Goal: Transaction & Acquisition: Obtain resource

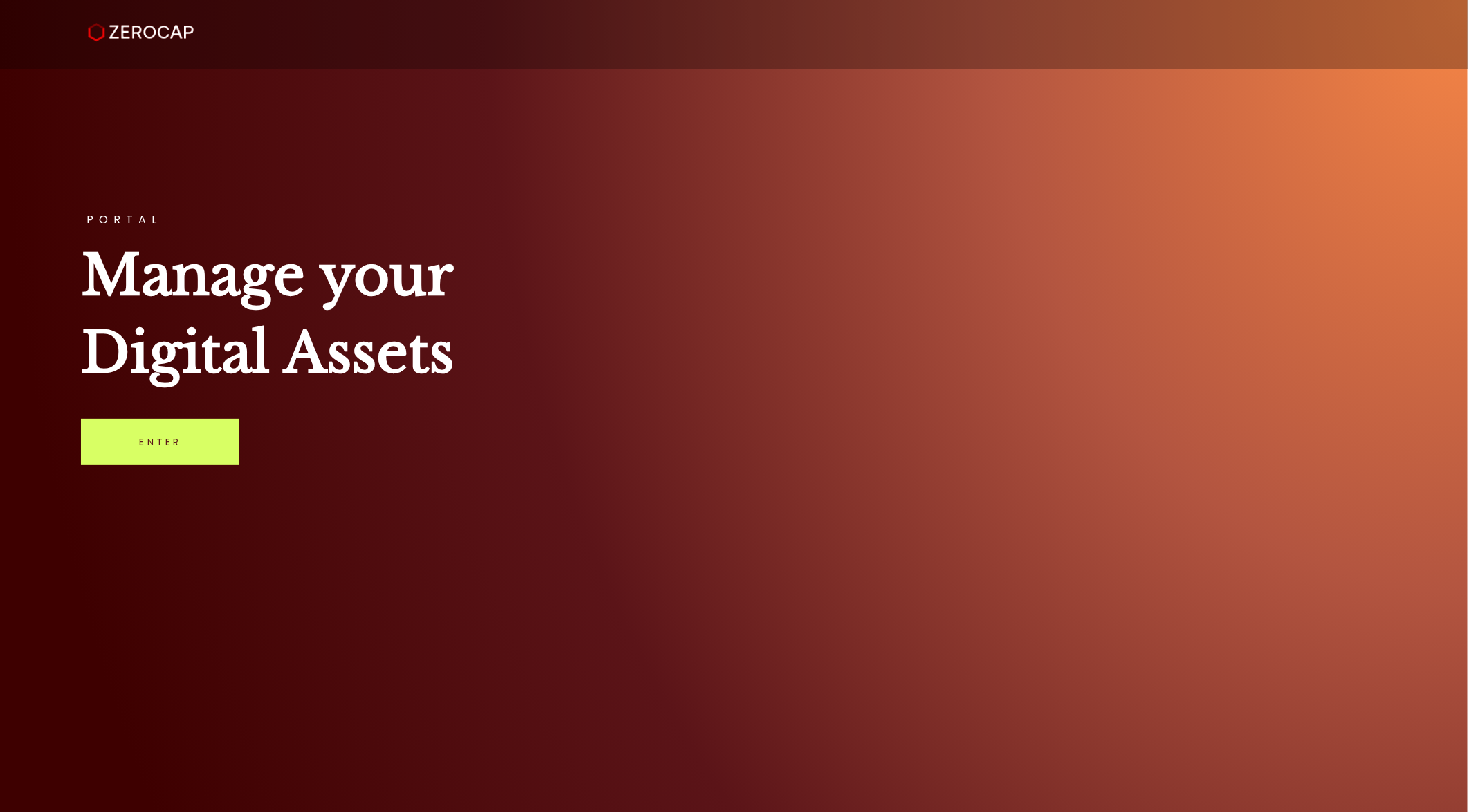
click at [247, 418] on div "PORTAL Manage your Digital Assets Enter" at bounding box center [734, 406] width 1468 height 812
click at [222, 428] on link "Enter" at bounding box center [159, 441] width 158 height 46
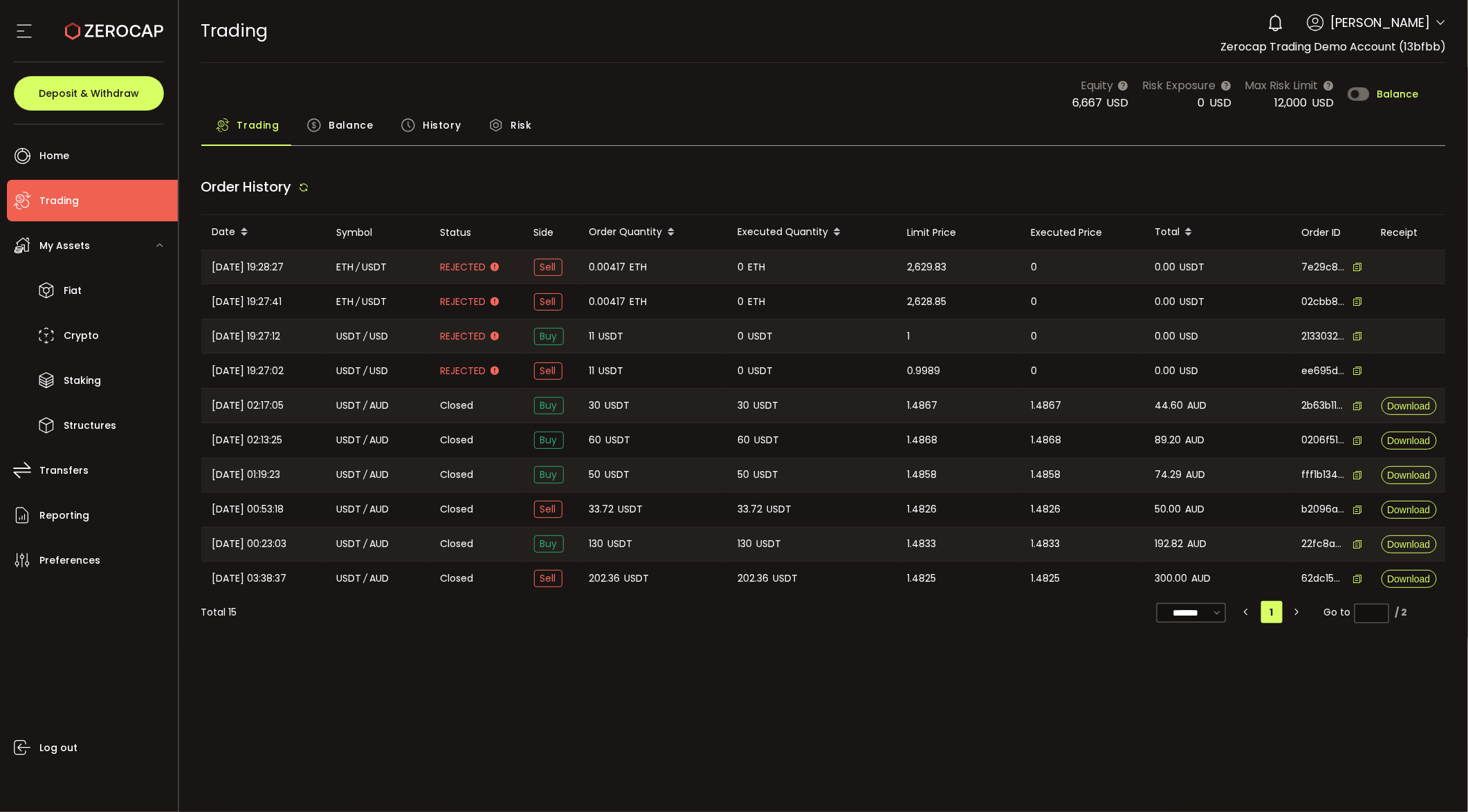
type input "***"
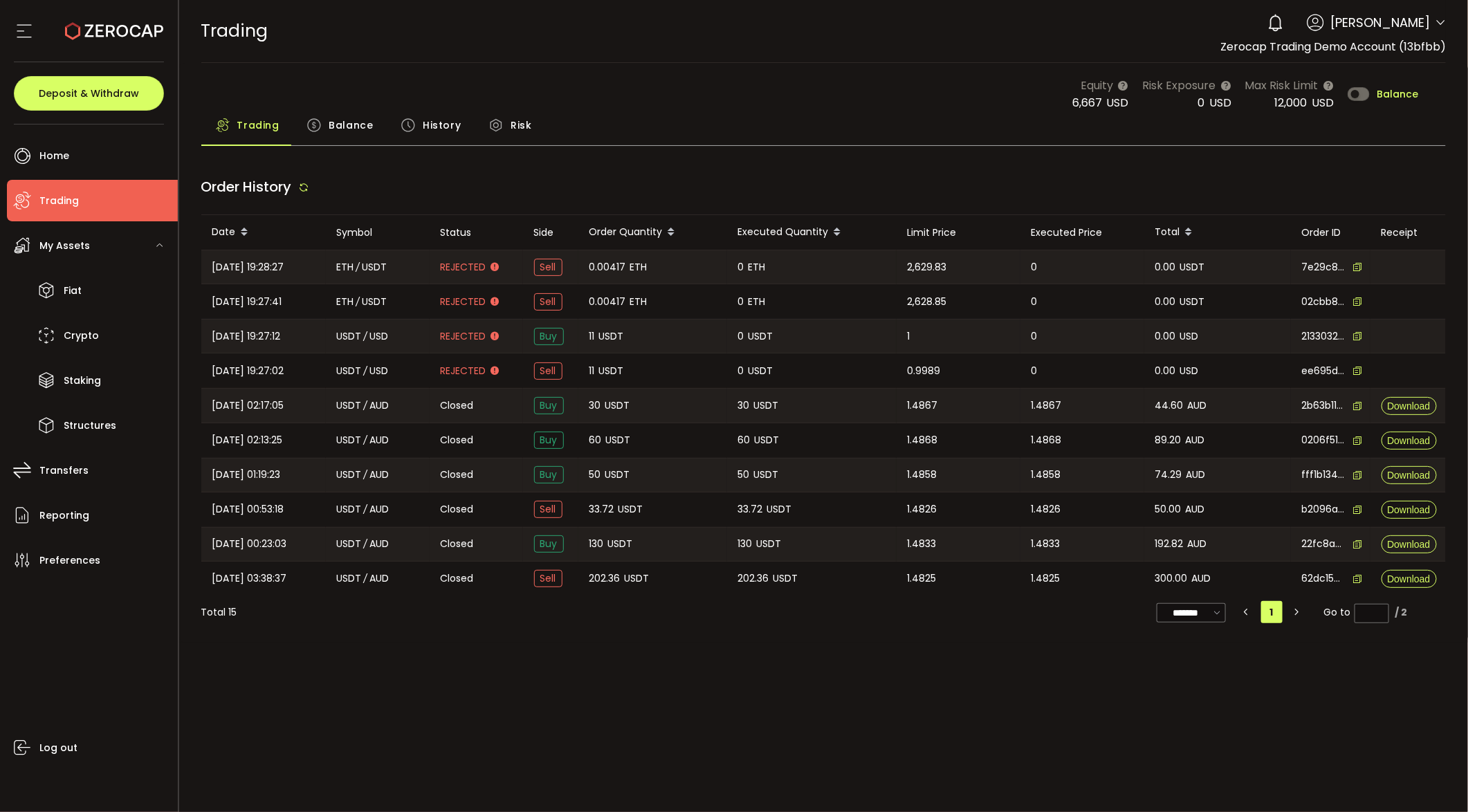
type input "***"
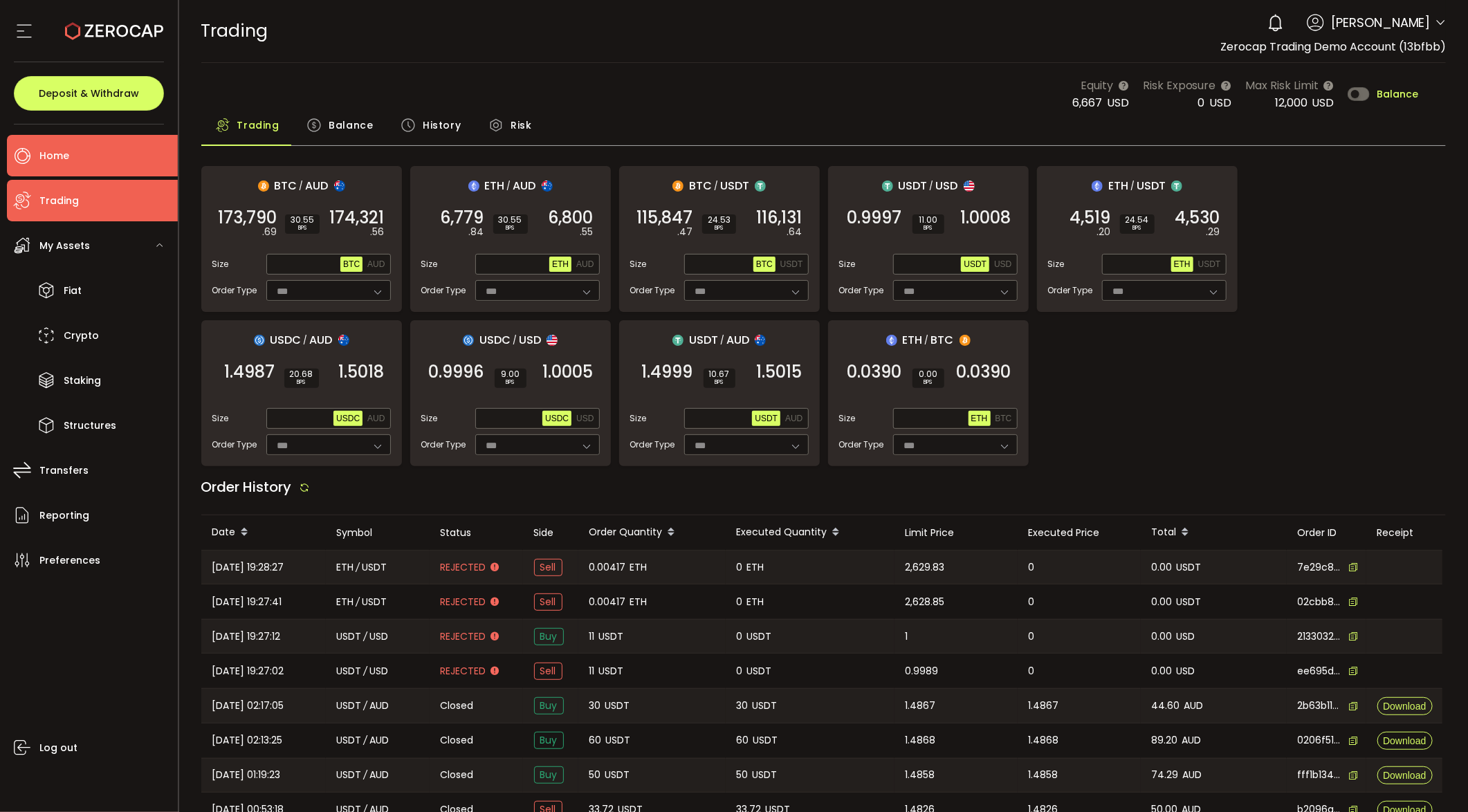
click at [100, 145] on li "Home" at bounding box center [92, 155] width 171 height 42
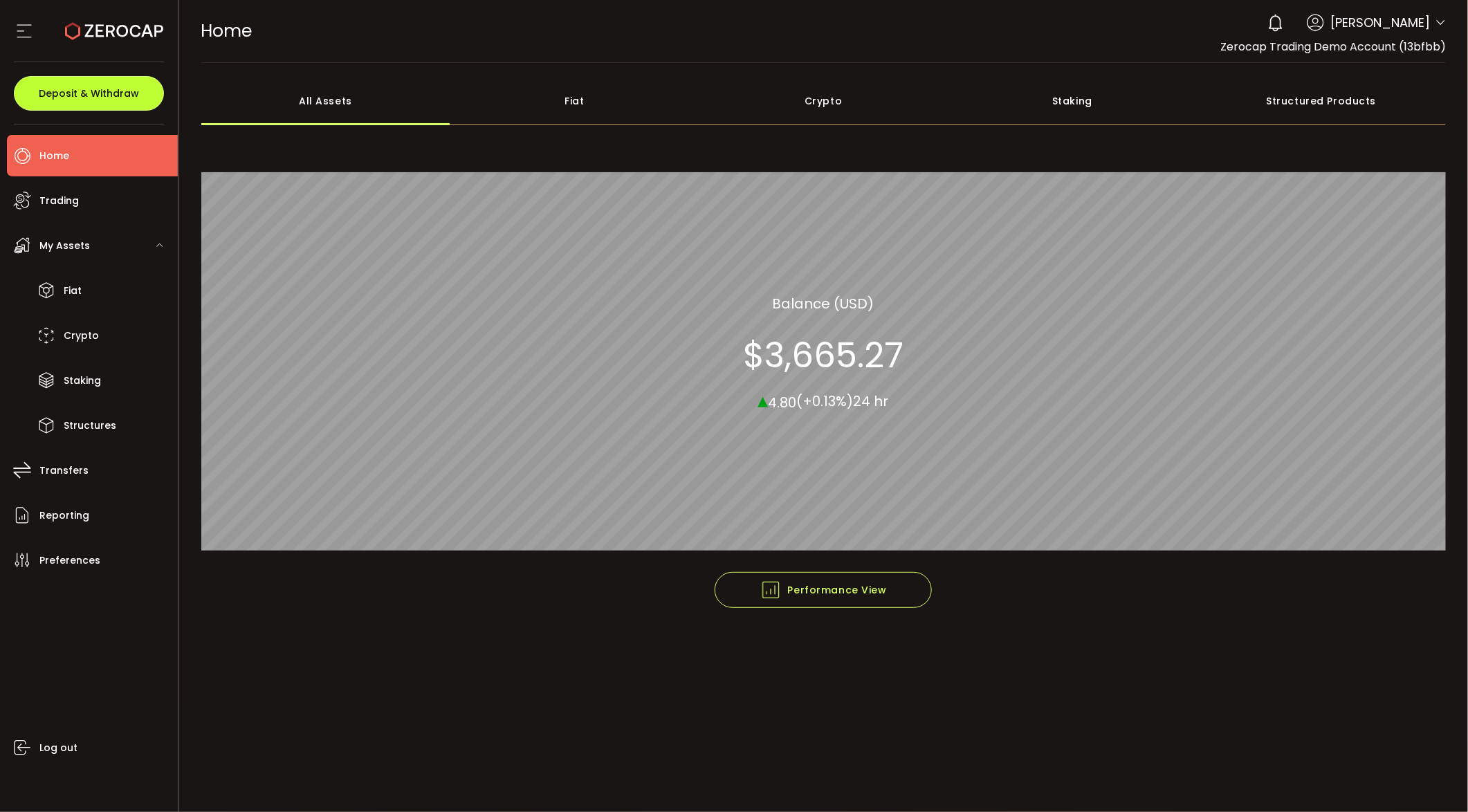
click at [63, 98] on span "Deposit & Withdraw" at bounding box center [88, 93] width 100 height 10
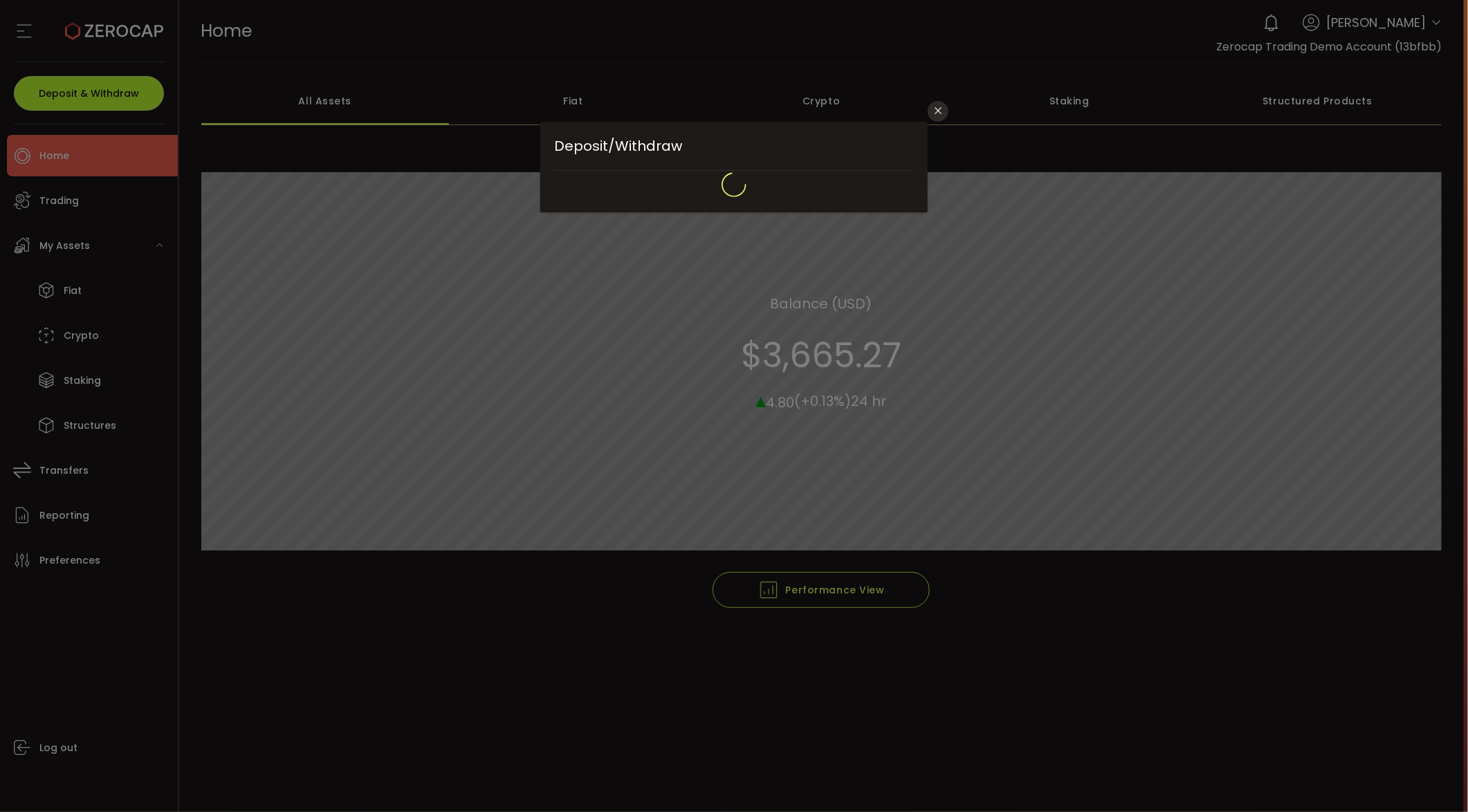
type input "**********"
type input "*******"
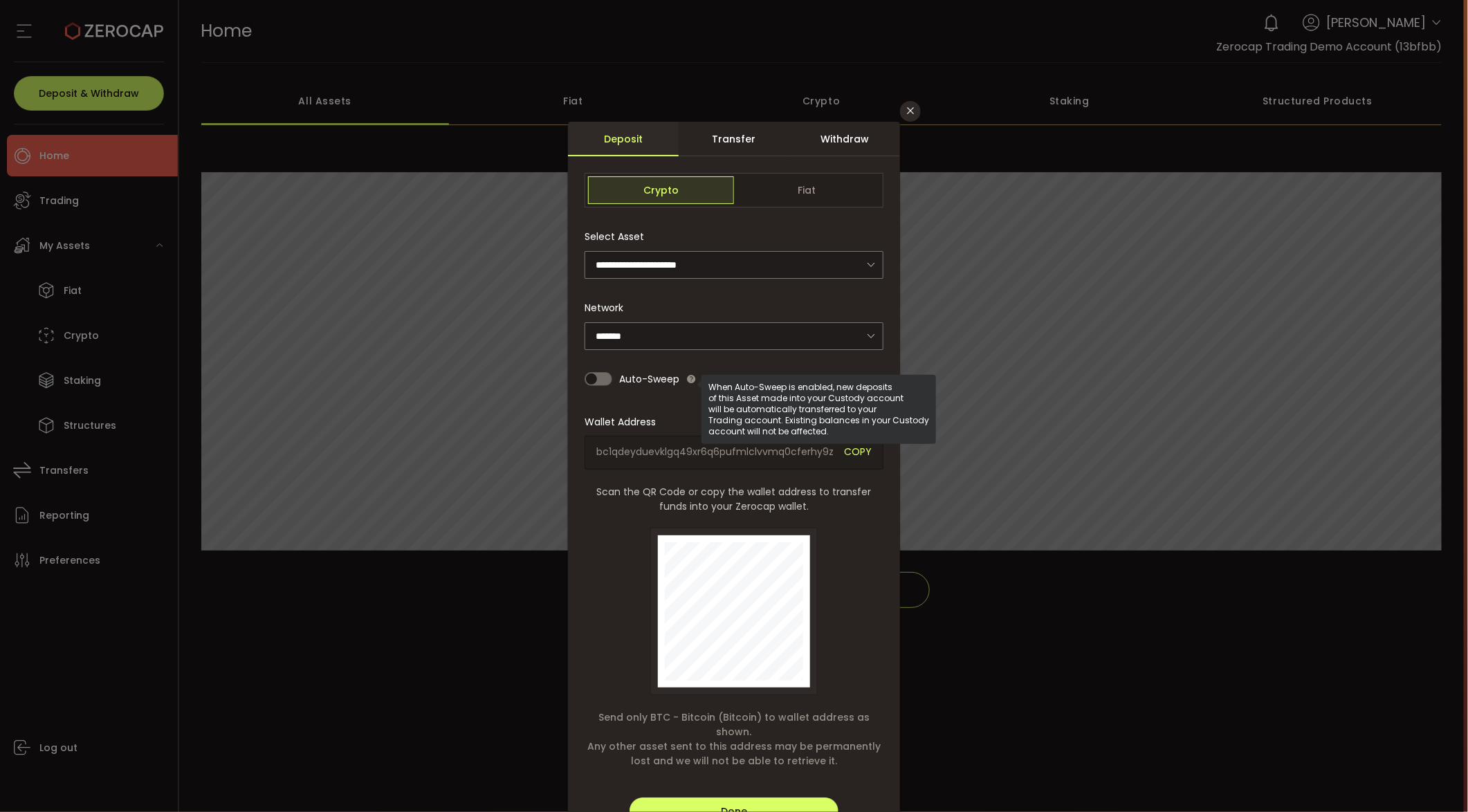
click at [679, 378] on div "Auto-Sweep" at bounding box center [734, 379] width 299 height 27
click at [594, 370] on div "Auto-Sweep" at bounding box center [734, 379] width 299 height 27
click at [588, 376] on span "dialog" at bounding box center [598, 379] width 27 height 14
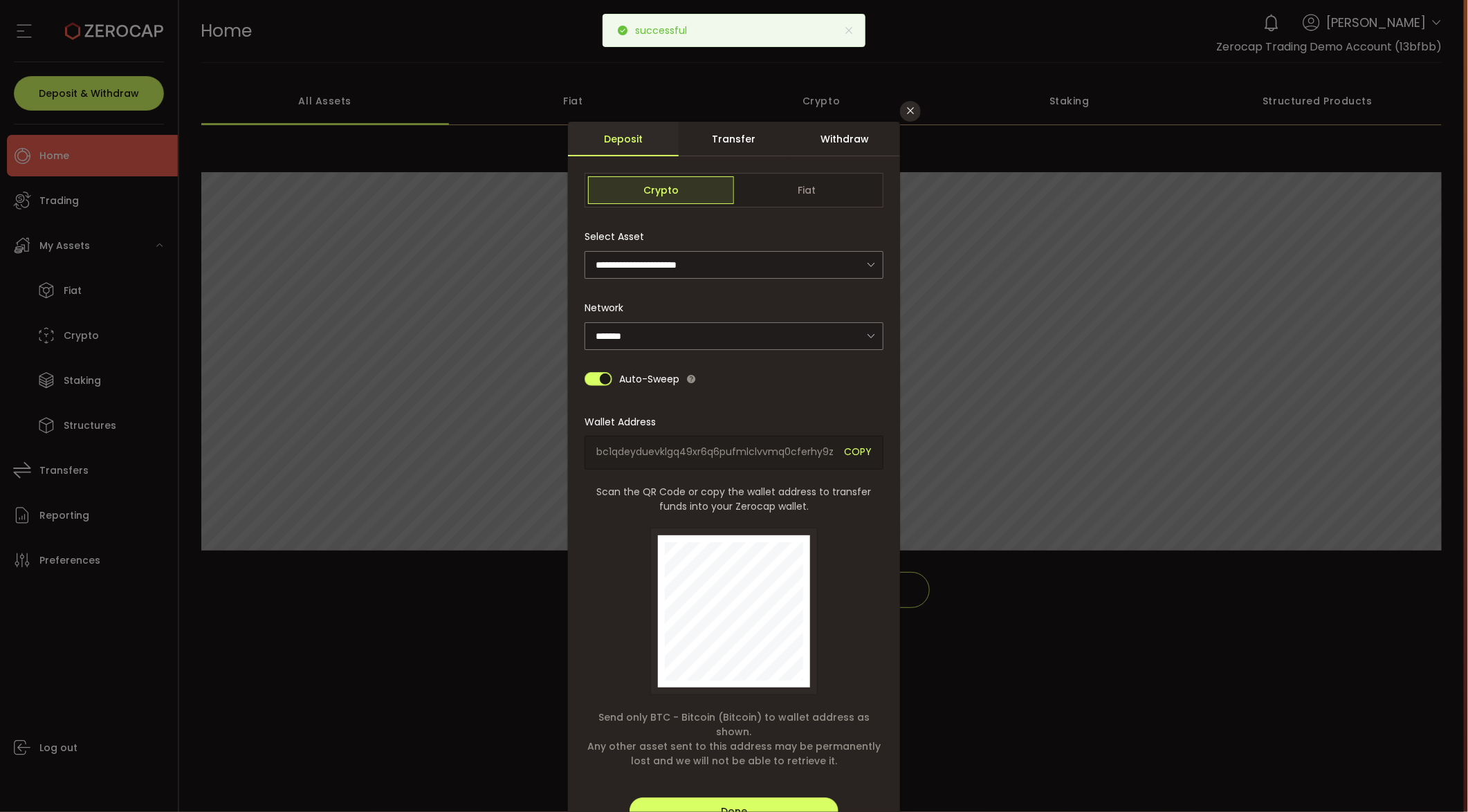
click at [592, 384] on span "dialog" at bounding box center [598, 379] width 27 height 14
click at [743, 139] on div "Transfer" at bounding box center [734, 139] width 111 height 35
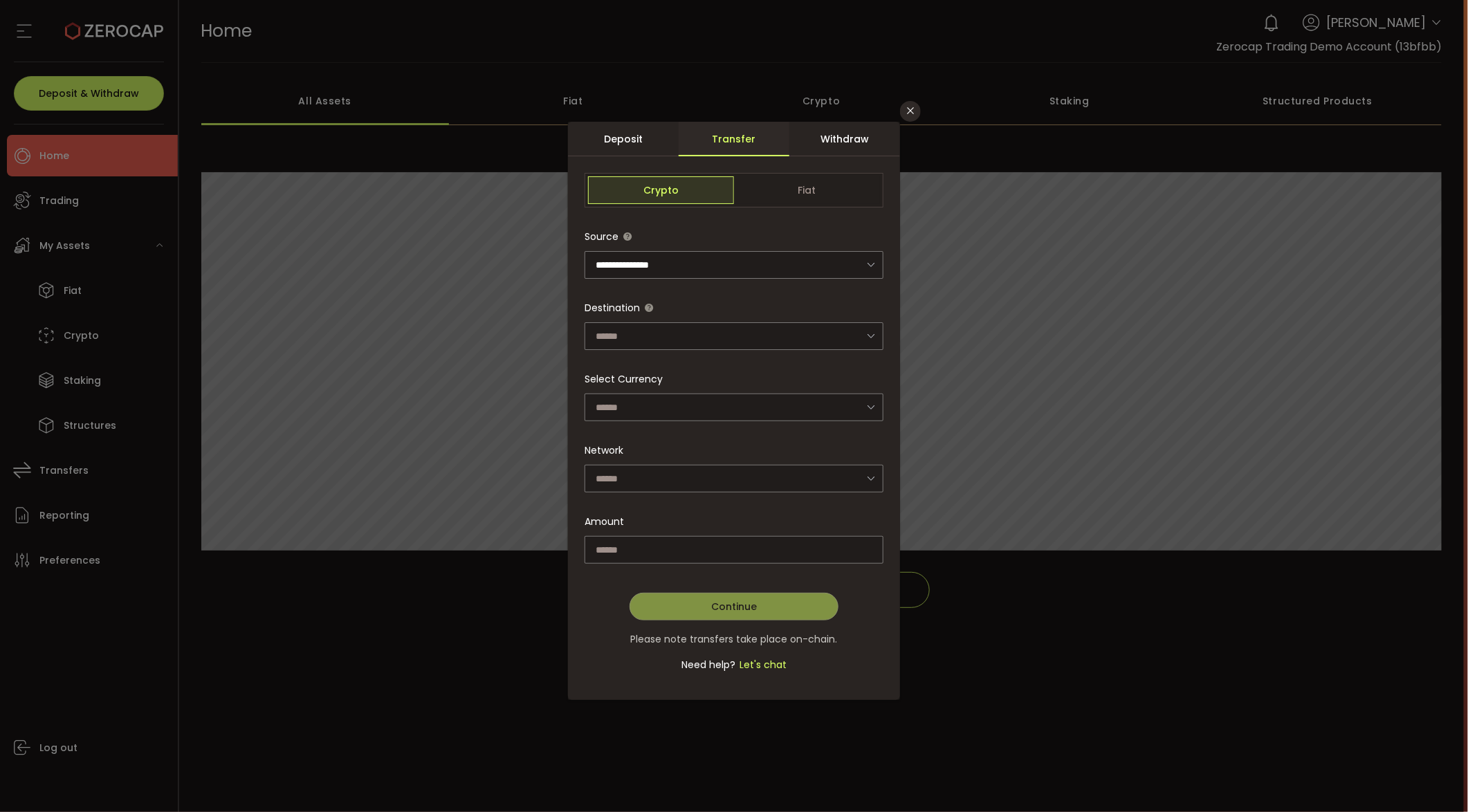
click at [652, 138] on div "Deposit" at bounding box center [623, 139] width 111 height 35
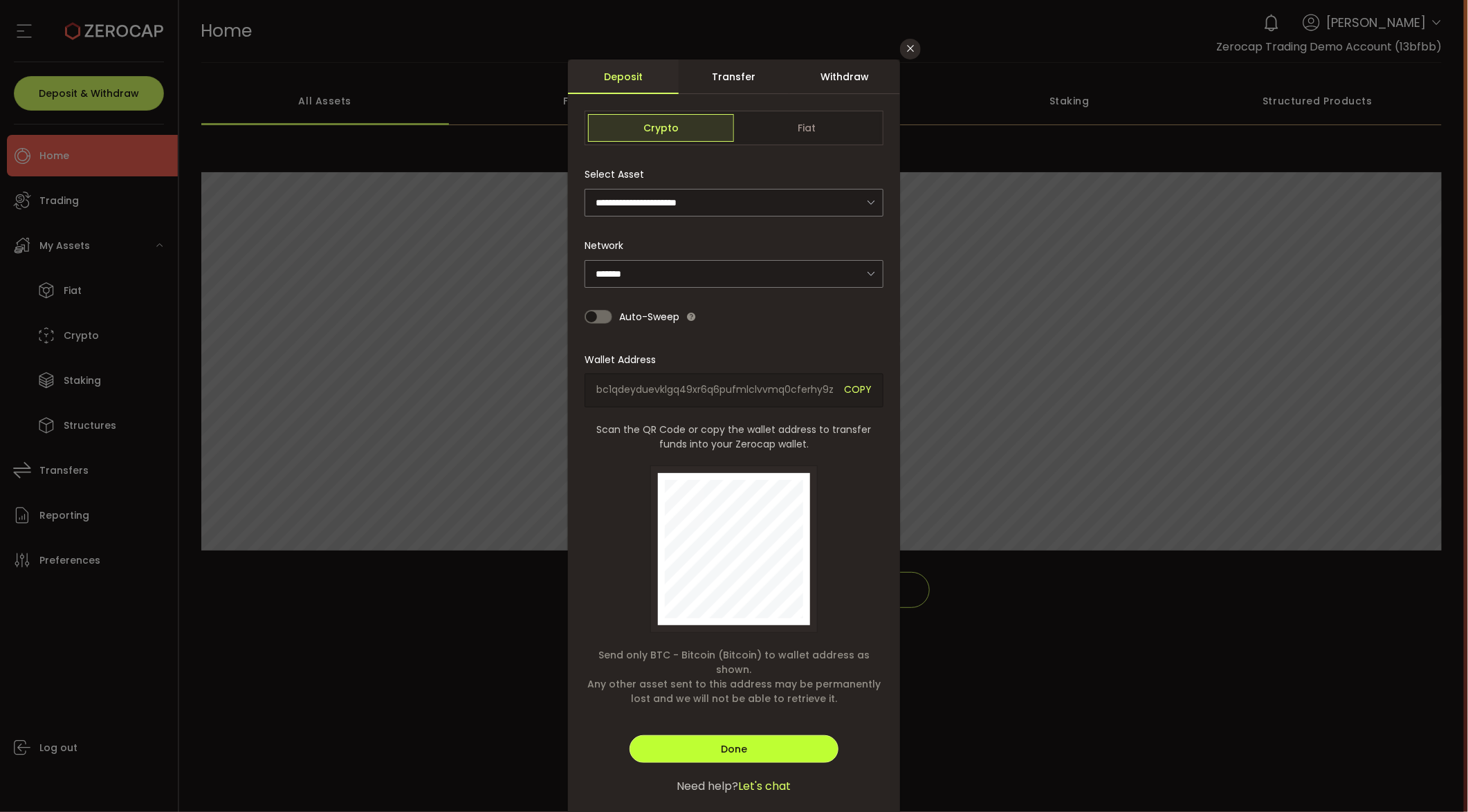
scroll to position [89, 0]
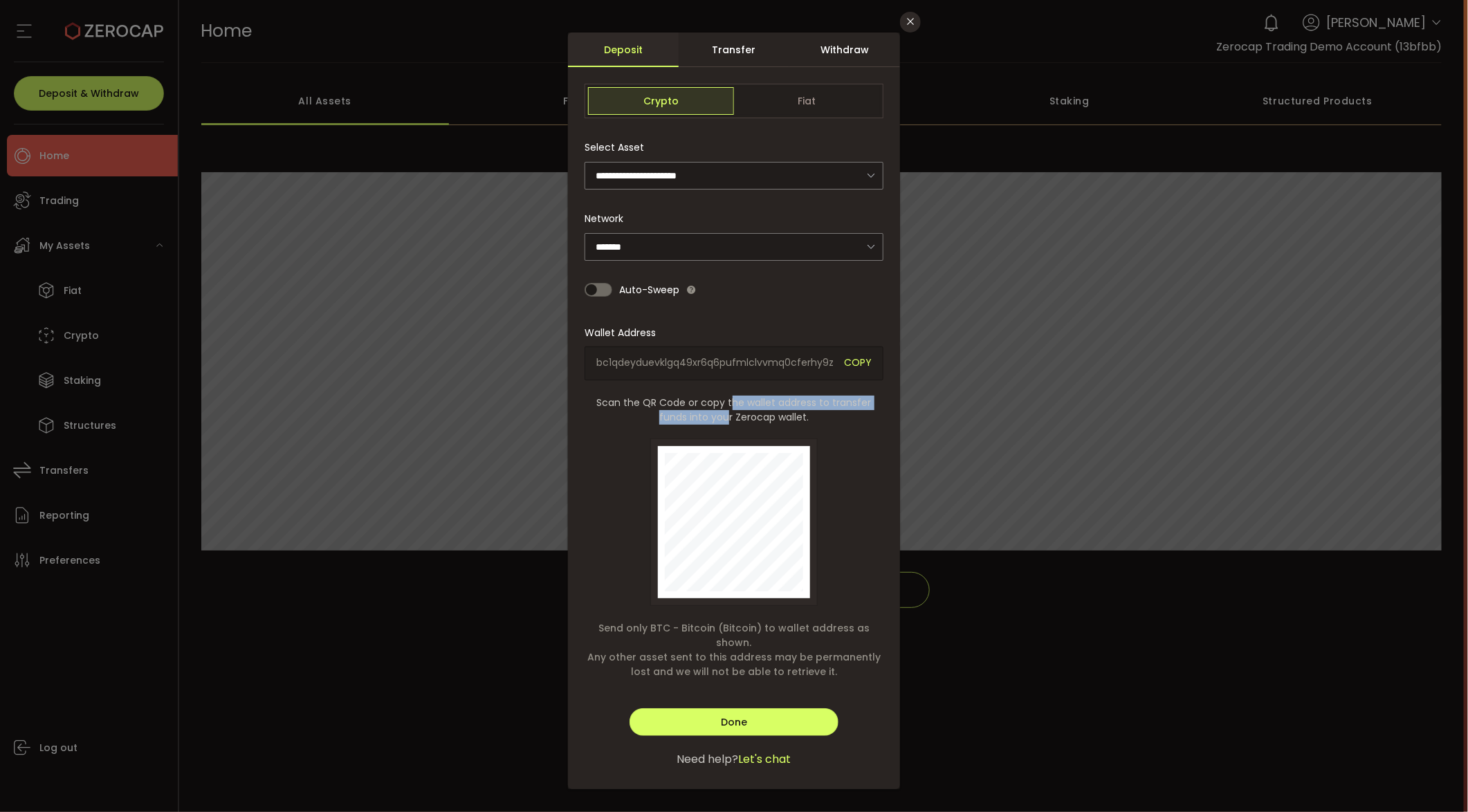
drag, startPoint x: 729, startPoint y: 411, endPoint x: 729, endPoint y: 400, distance: 11.0
click at [729, 400] on span "Scan the QR Code or copy the wallet address to transfer funds into your Zerocap…" at bounding box center [734, 410] width 299 height 29
click at [722, 422] on span "Scan the QR Code or copy the wallet address to transfer funds into your Zerocap…" at bounding box center [734, 410] width 299 height 29
click at [703, 38] on div "Transfer" at bounding box center [734, 50] width 111 height 35
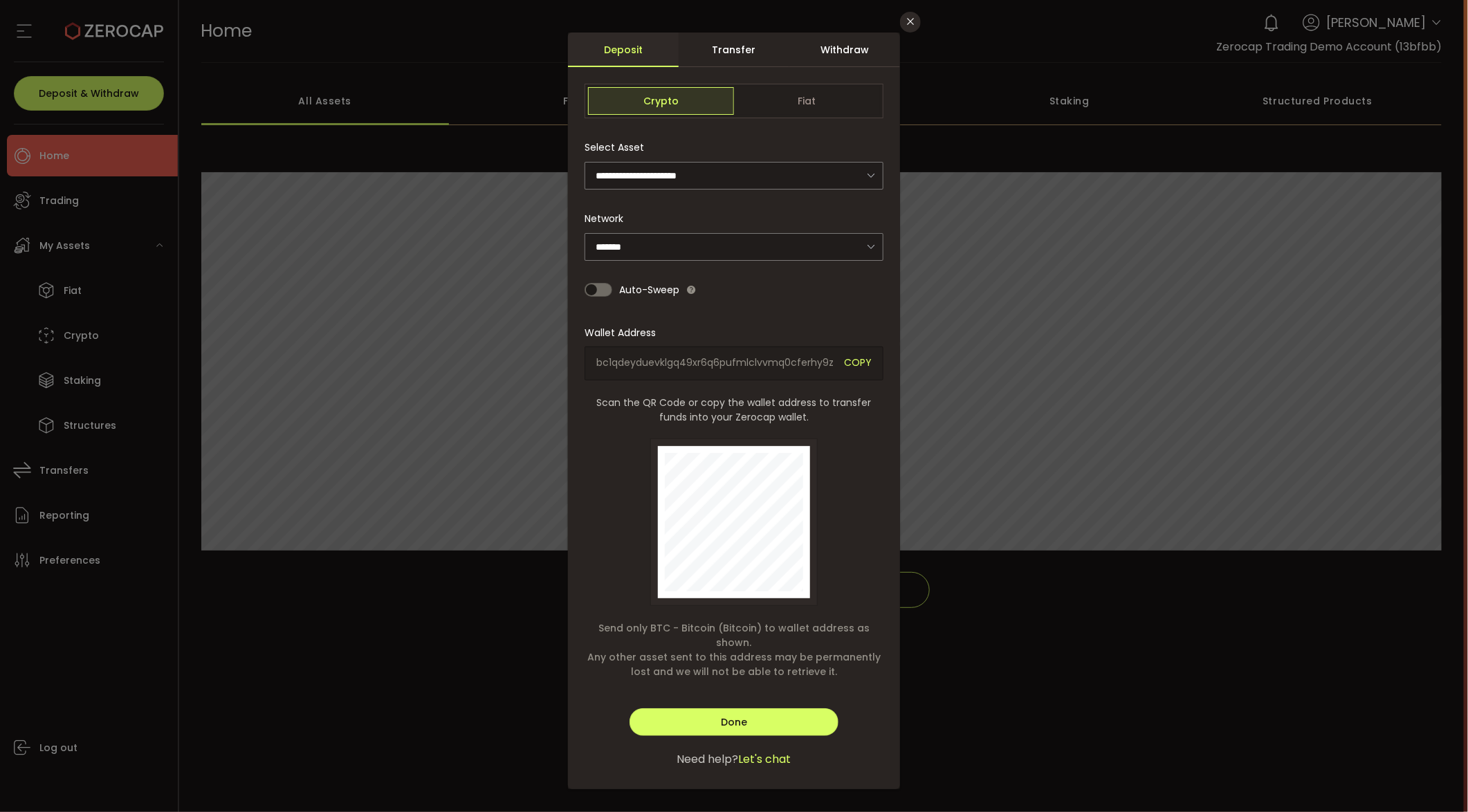
scroll to position [0, 0]
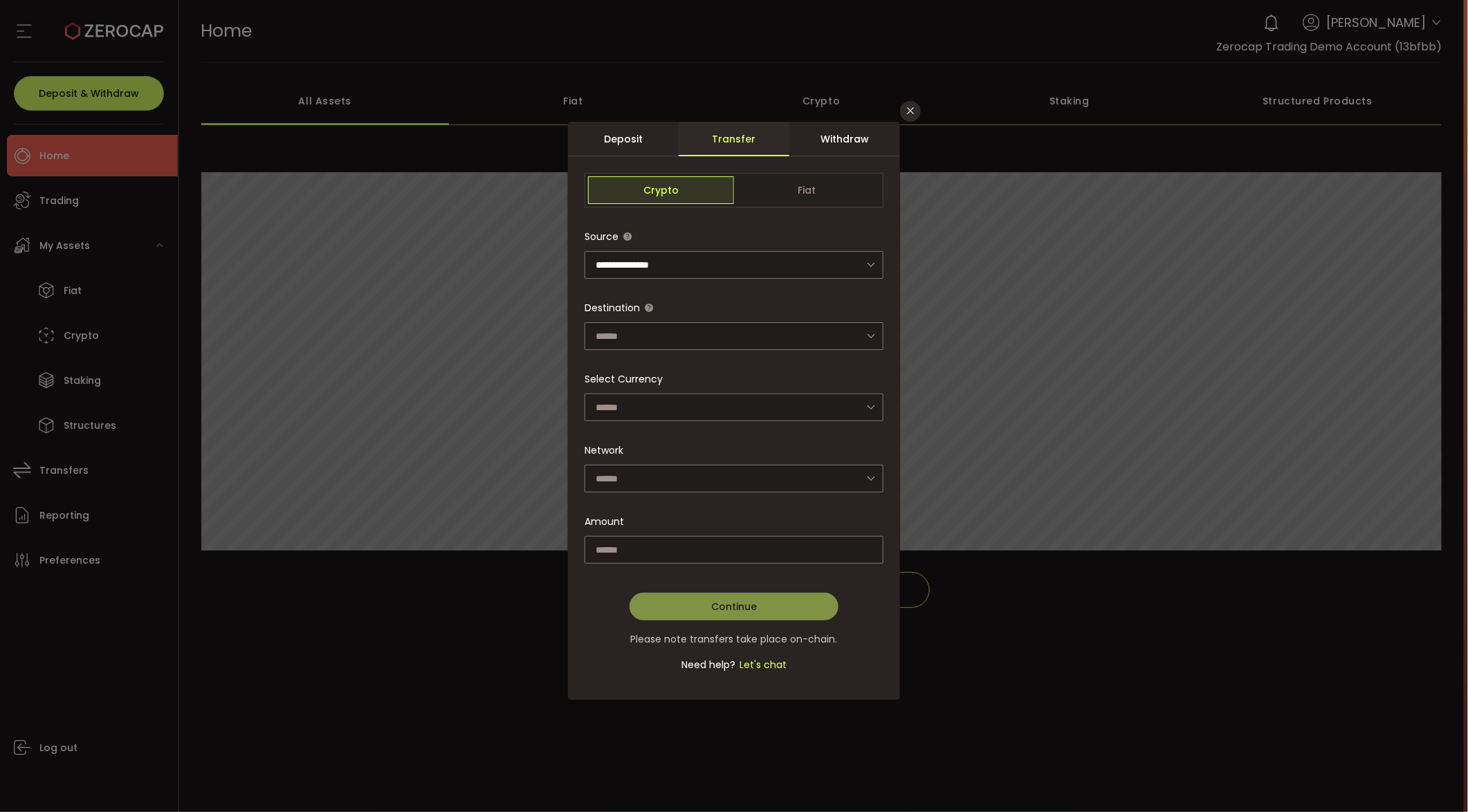
click at [660, 143] on div "Deposit" at bounding box center [623, 139] width 111 height 35
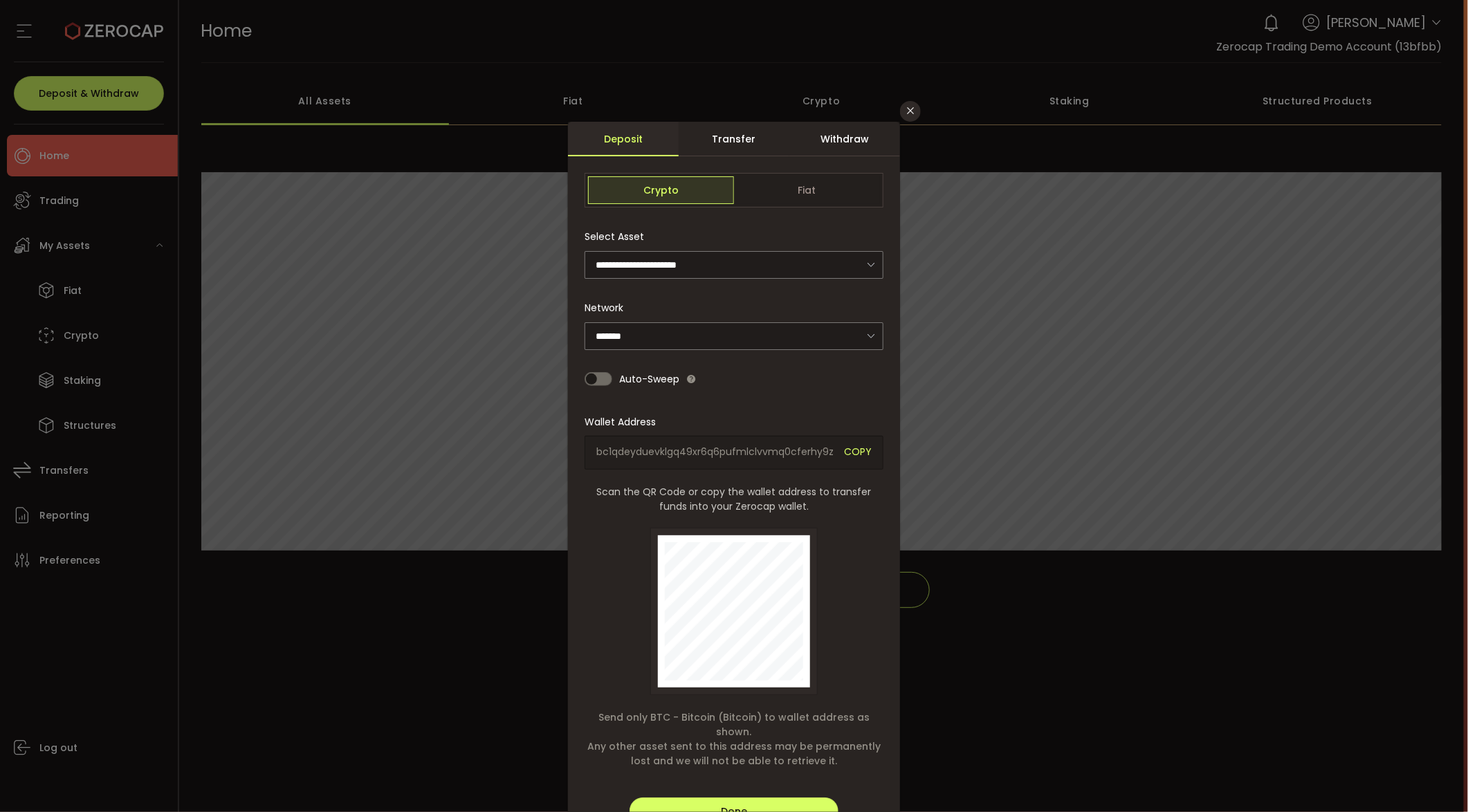
click at [706, 152] on div "Transfer" at bounding box center [734, 139] width 111 height 35
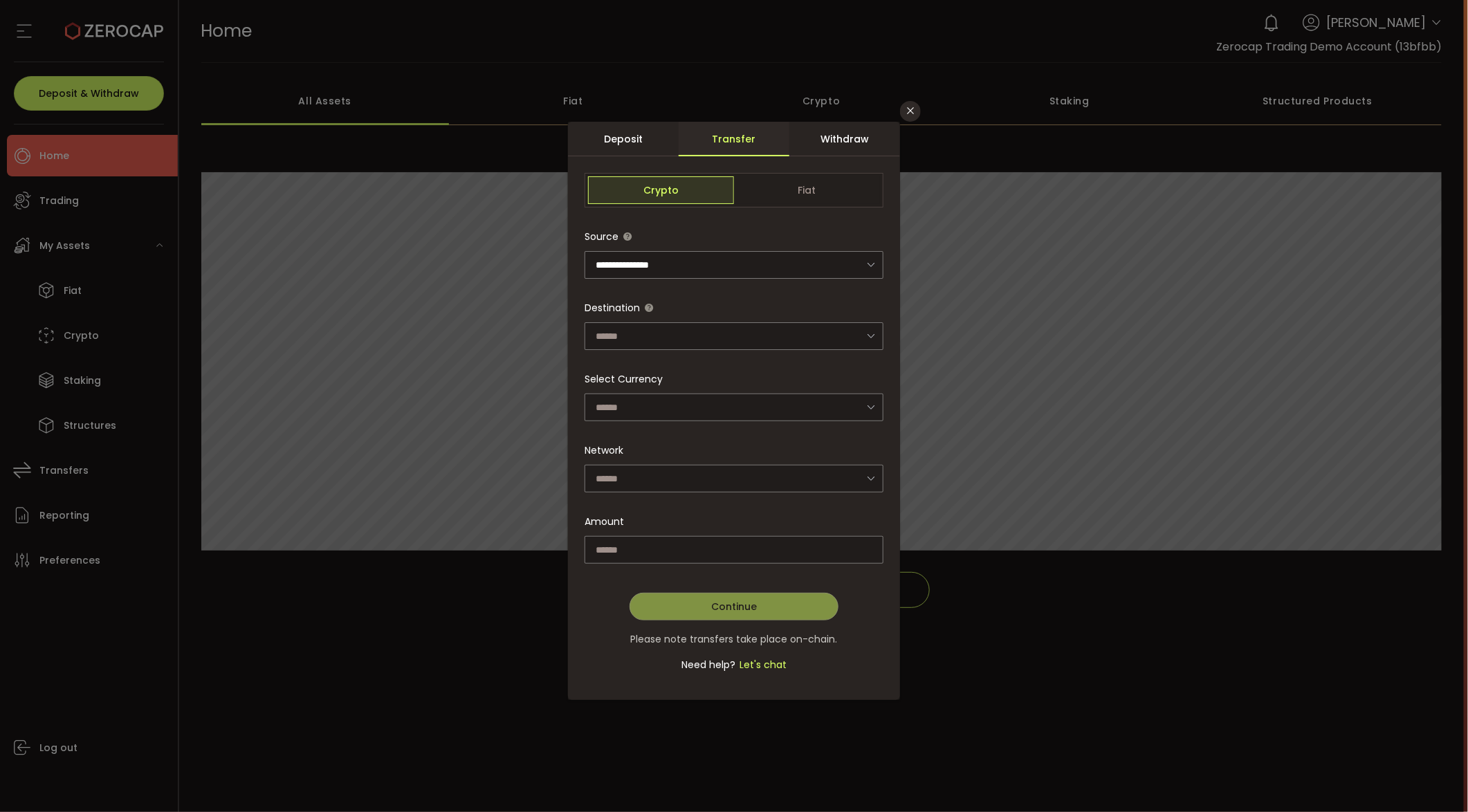
click at [658, 150] on div "Deposit" at bounding box center [623, 139] width 111 height 35
